Goal: Contribute content

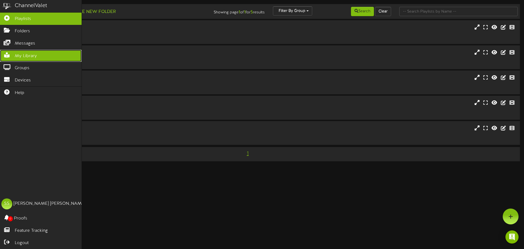
click at [16, 55] on span "My Library" at bounding box center [26, 56] width 22 height 6
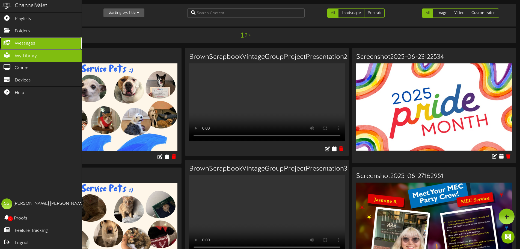
click at [44, 42] on link "Messages" at bounding box center [41, 43] width 82 height 12
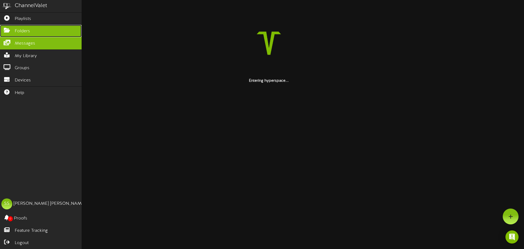
click at [41, 32] on link "Folders" at bounding box center [41, 31] width 82 height 12
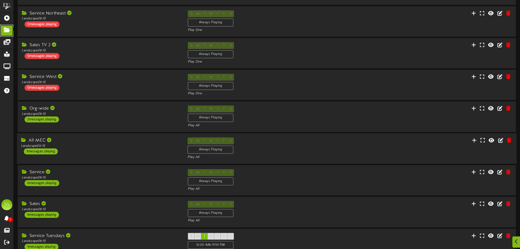
scroll to position [82, 0]
click at [100, 109] on div "Org-wide" at bounding box center [100, 108] width 158 height 6
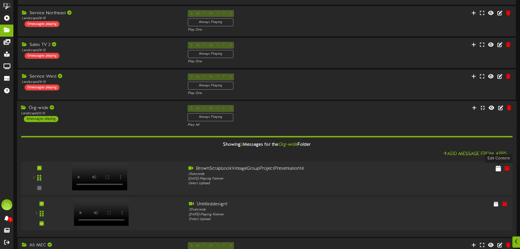
click at [498, 168] on icon at bounding box center [498, 168] width 5 height 6
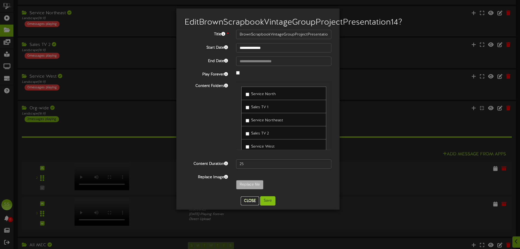
click at [251, 205] on button "Close" at bounding box center [250, 200] width 18 height 9
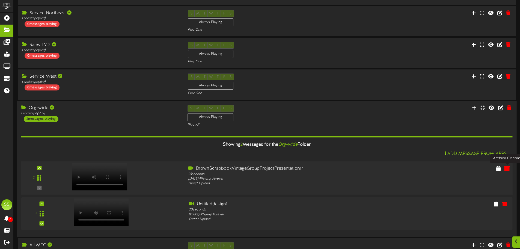
click at [507, 170] on icon at bounding box center [507, 168] width 6 height 6
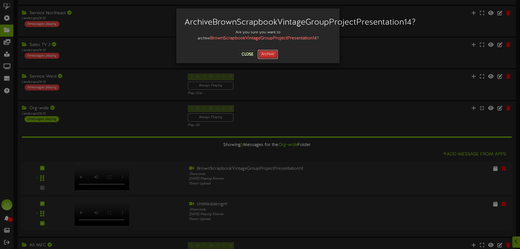
click at [274, 59] on button "Archive" at bounding box center [268, 54] width 20 height 9
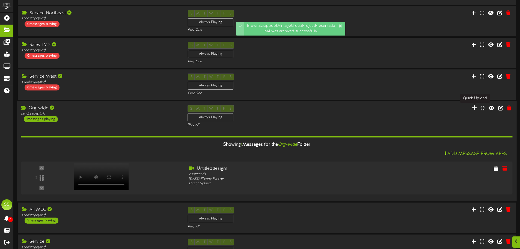
click at [476, 109] on icon at bounding box center [474, 108] width 5 height 6
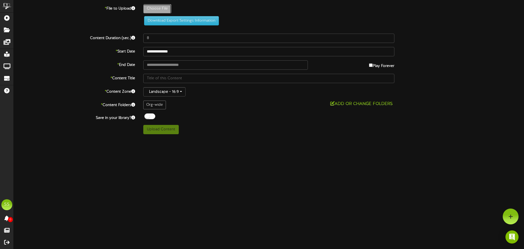
type input "**********"
type input "BrownScrapbookVintageGroupProjectPresentation15"
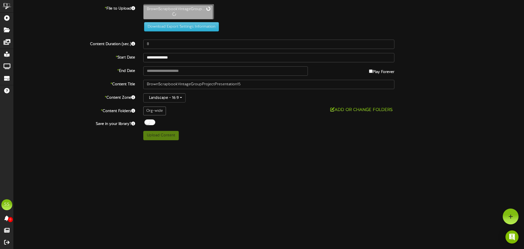
type input "25"
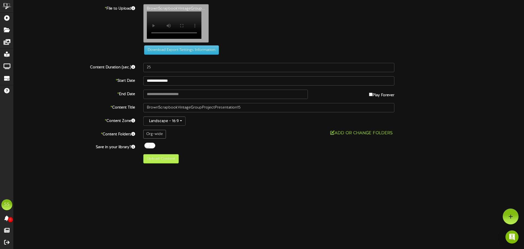
click at [155, 138] on div "Org-wide" at bounding box center [154, 134] width 23 height 9
click at [165, 161] on button "Upload Content" at bounding box center [160, 158] width 35 height 9
type input "**********"
